Goal: Check status: Check status

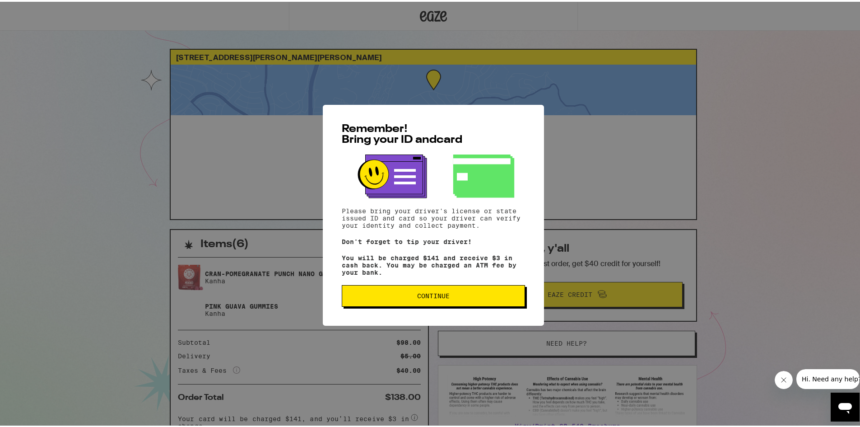
click at [431, 297] on span "Continue" at bounding box center [433, 294] width 33 height 6
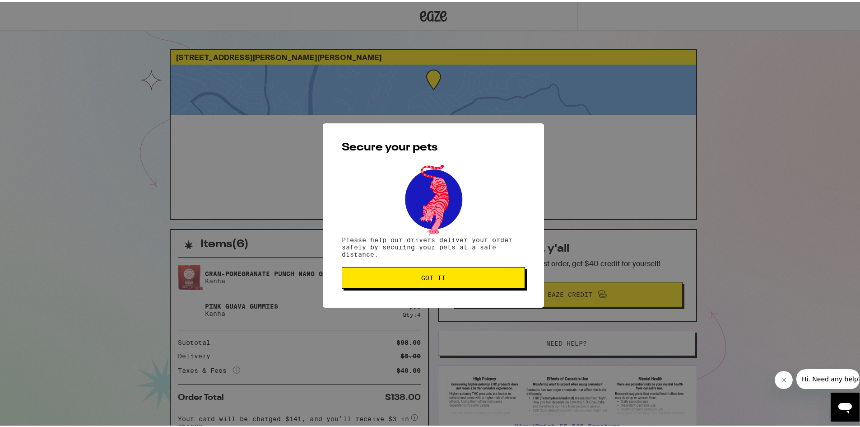
click at [407, 279] on span "Got it" at bounding box center [434, 276] width 168 height 6
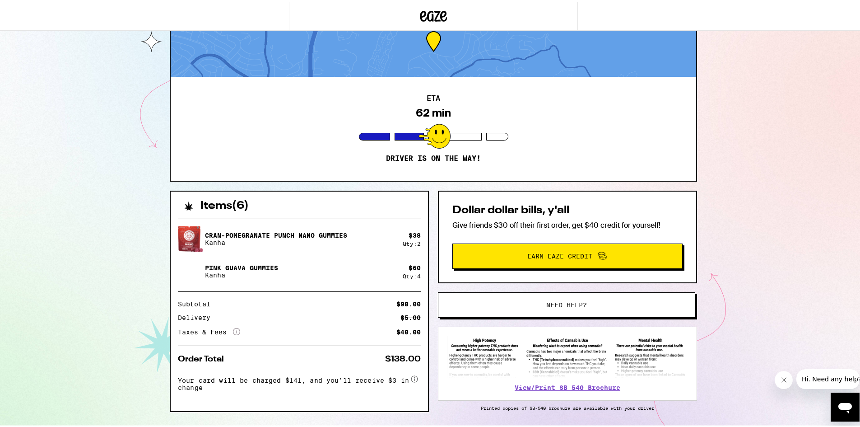
scroll to position [45, 0]
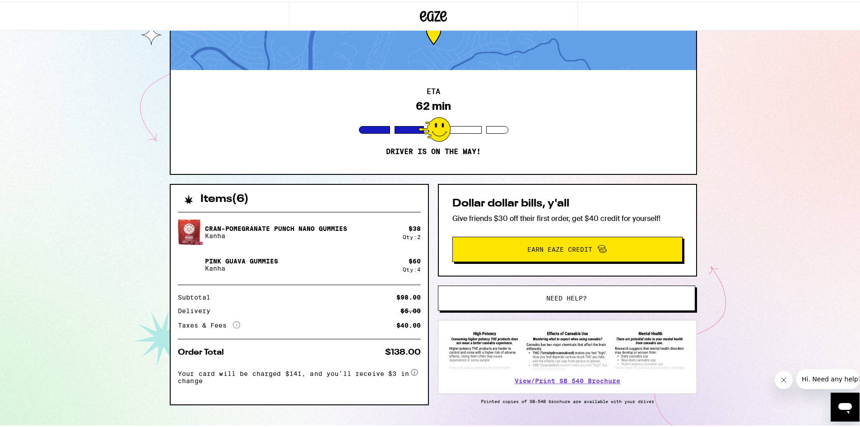
click at [233, 324] on icon at bounding box center [236, 322] width 7 height 7
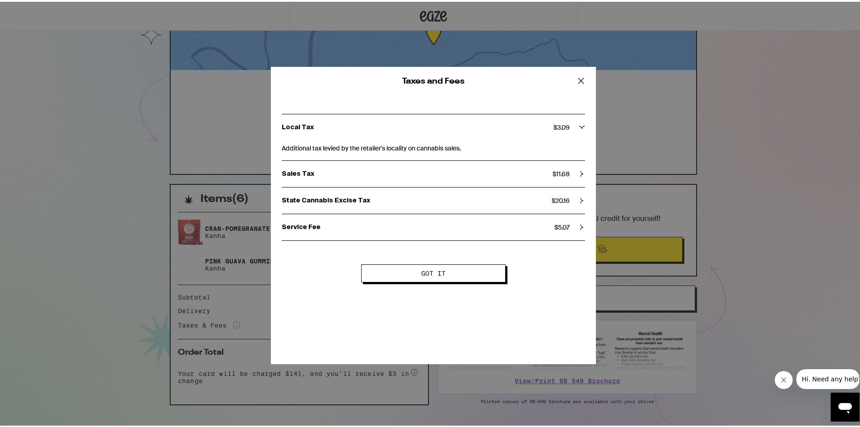
click at [580, 76] on icon at bounding box center [581, 79] width 14 height 14
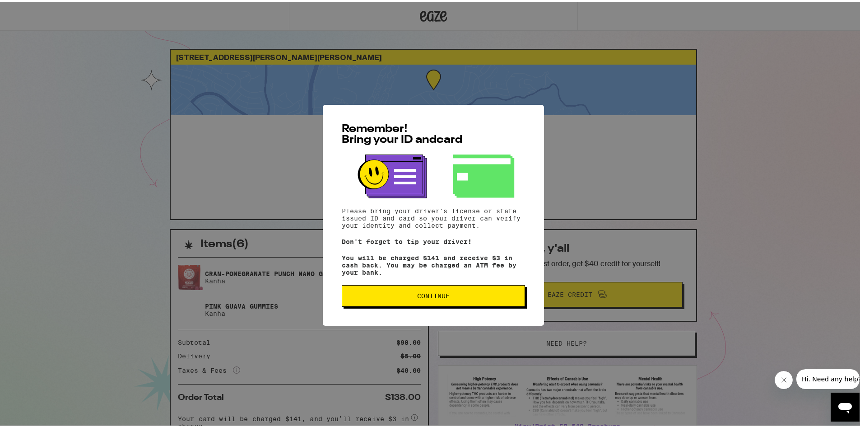
click at [410, 294] on span "Continue" at bounding box center [434, 294] width 168 height 6
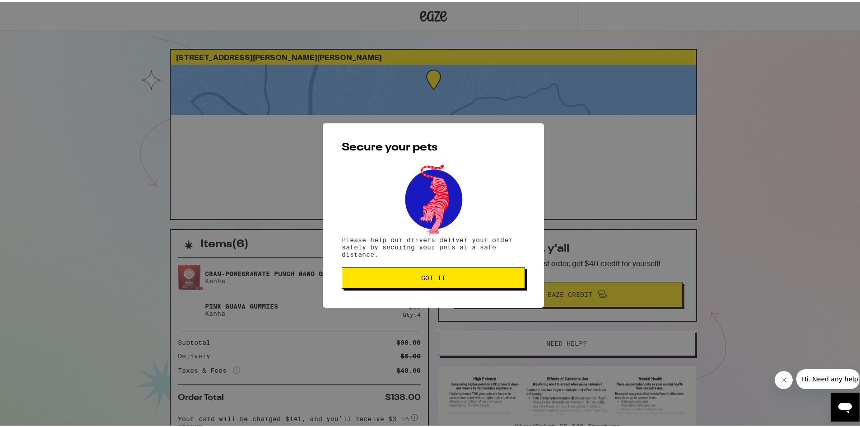
click at [417, 284] on button "Got it" at bounding box center [433, 276] width 183 height 22
